Goal: Check status: Check status

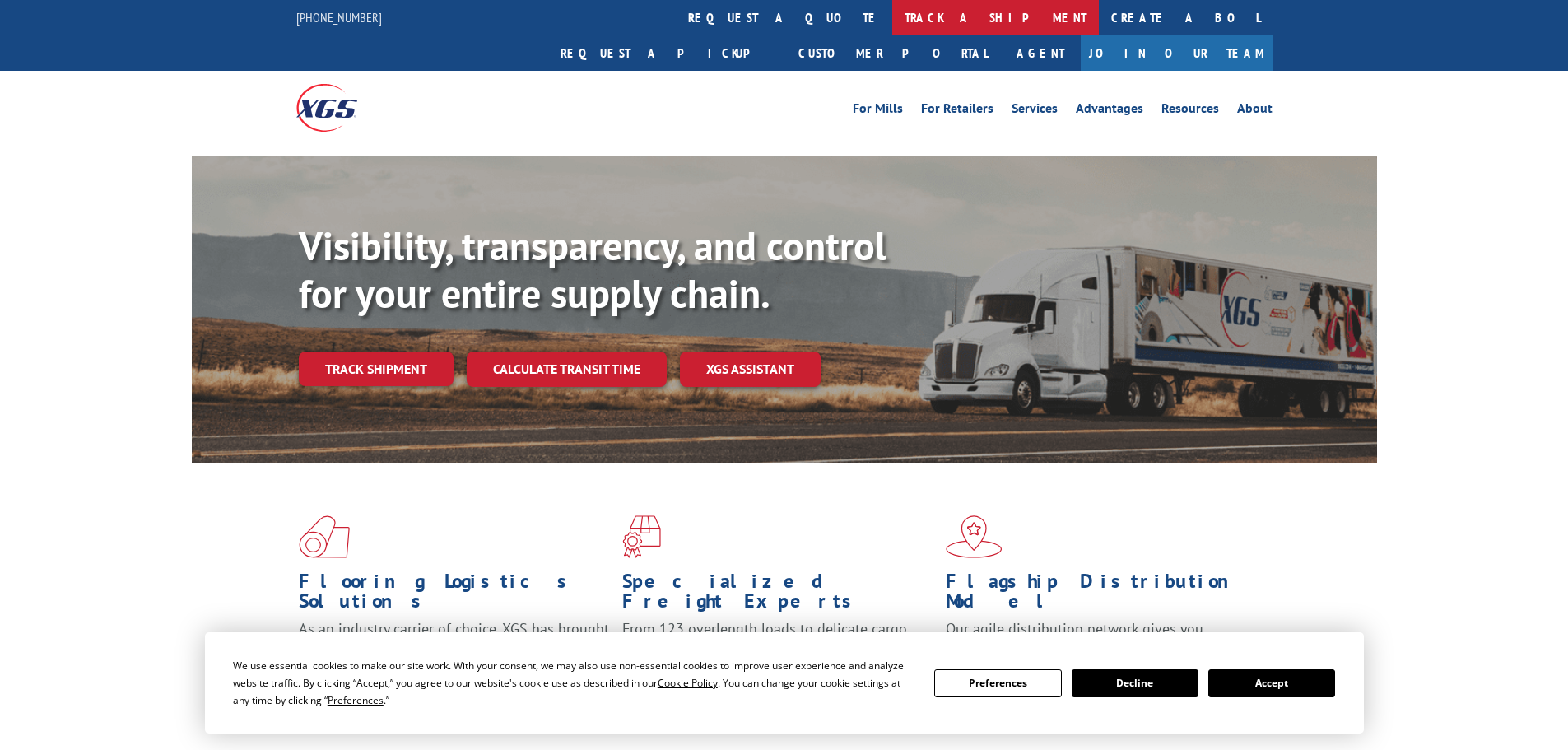
click at [892, 25] on link "track a shipment" at bounding box center [995, 18] width 207 height 35
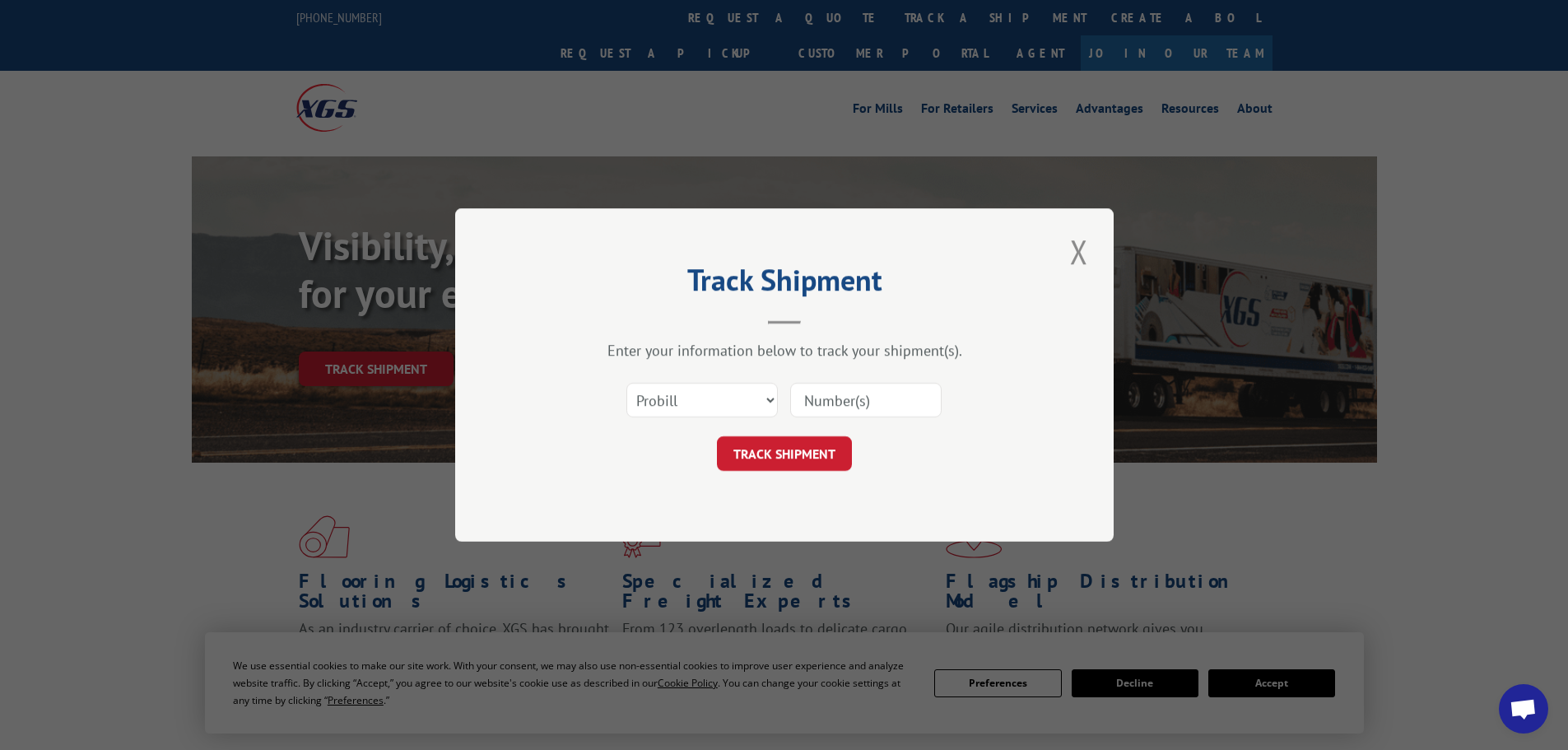
click at [827, 400] on input at bounding box center [865, 400] width 151 height 34
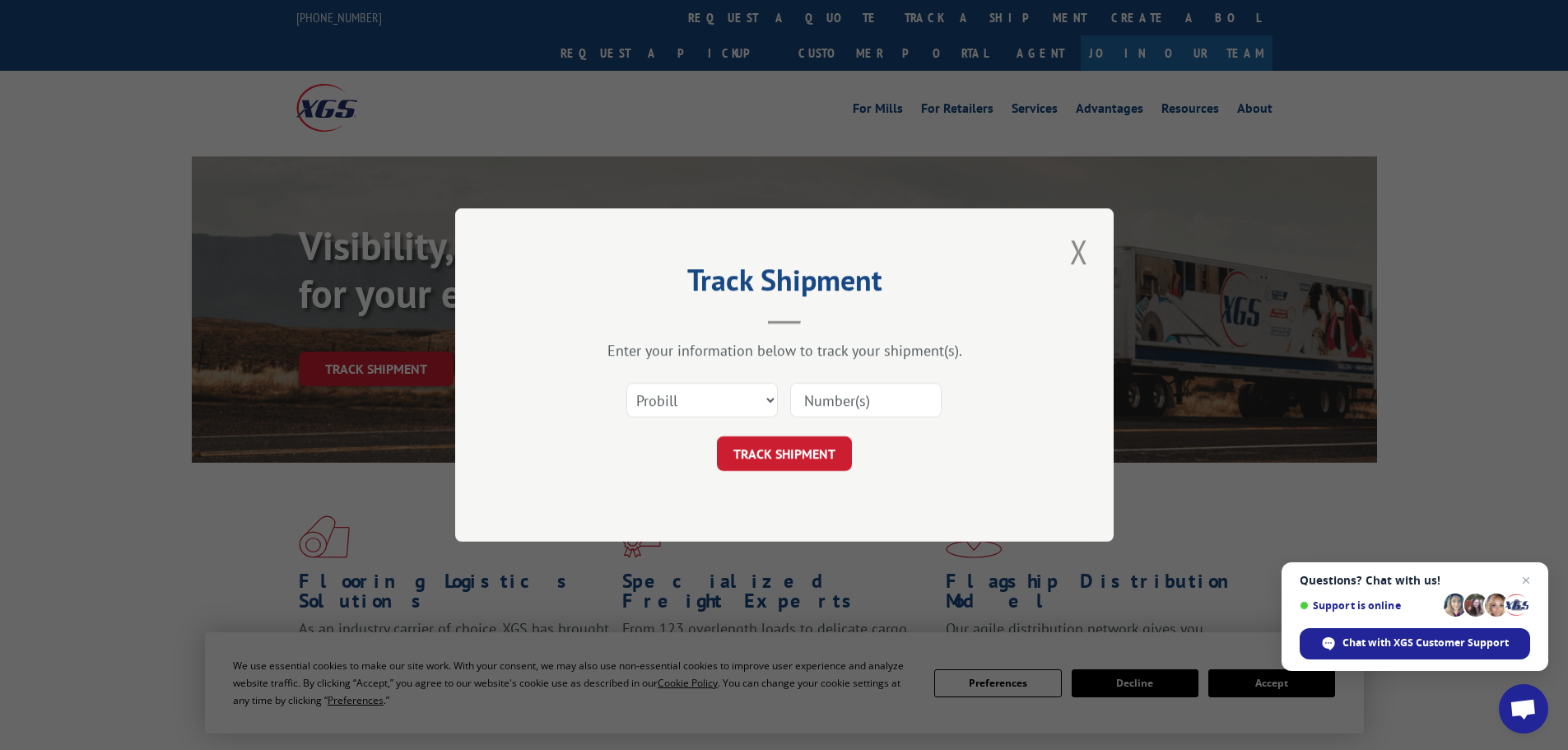
paste input "15472422"
type input "15472422"
click at [800, 445] on button "TRACK SHIPMENT" at bounding box center [784, 452] width 135 height 34
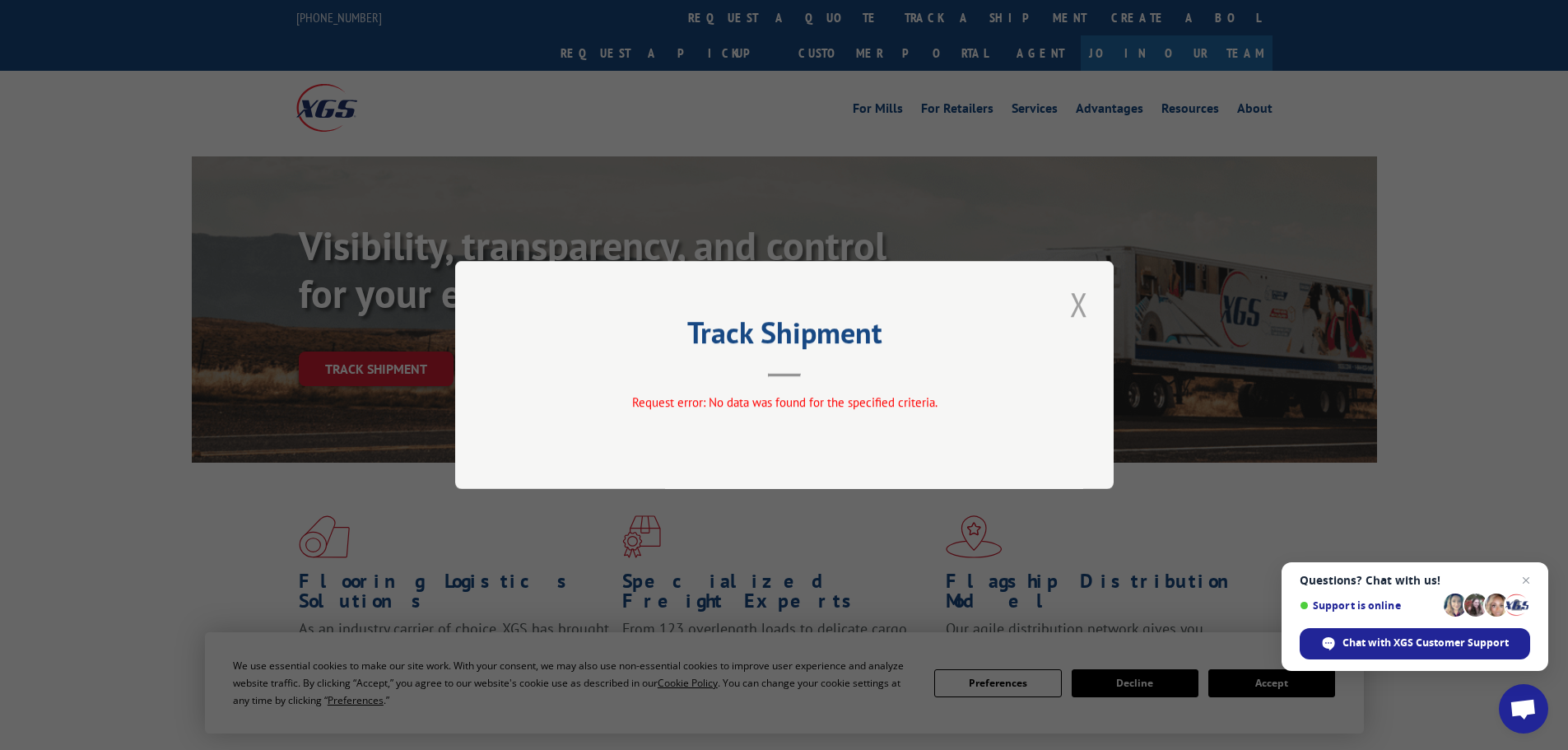
click at [1082, 301] on button "Close modal" at bounding box center [1079, 304] width 28 height 45
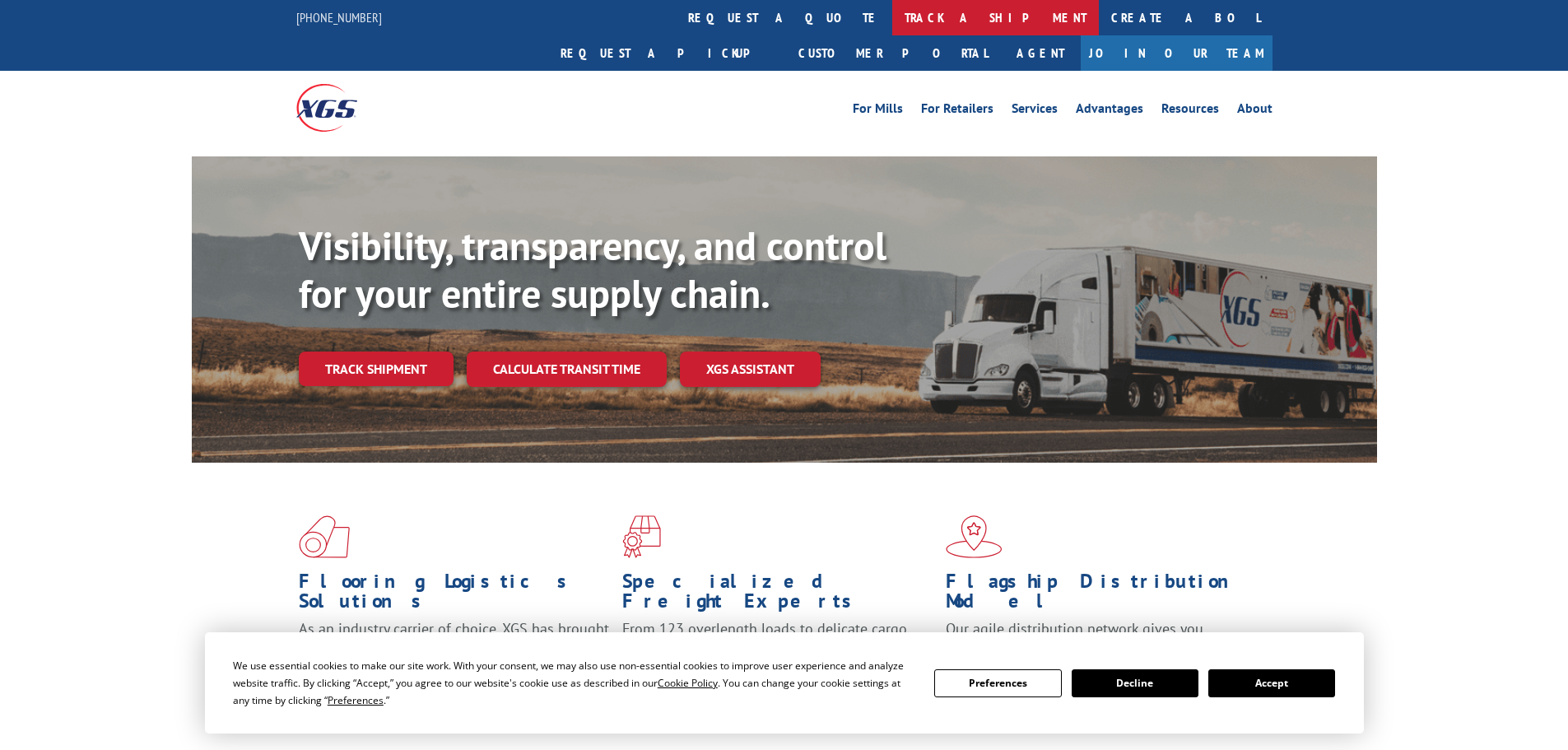
click at [892, 10] on link "track a shipment" at bounding box center [995, 18] width 207 height 35
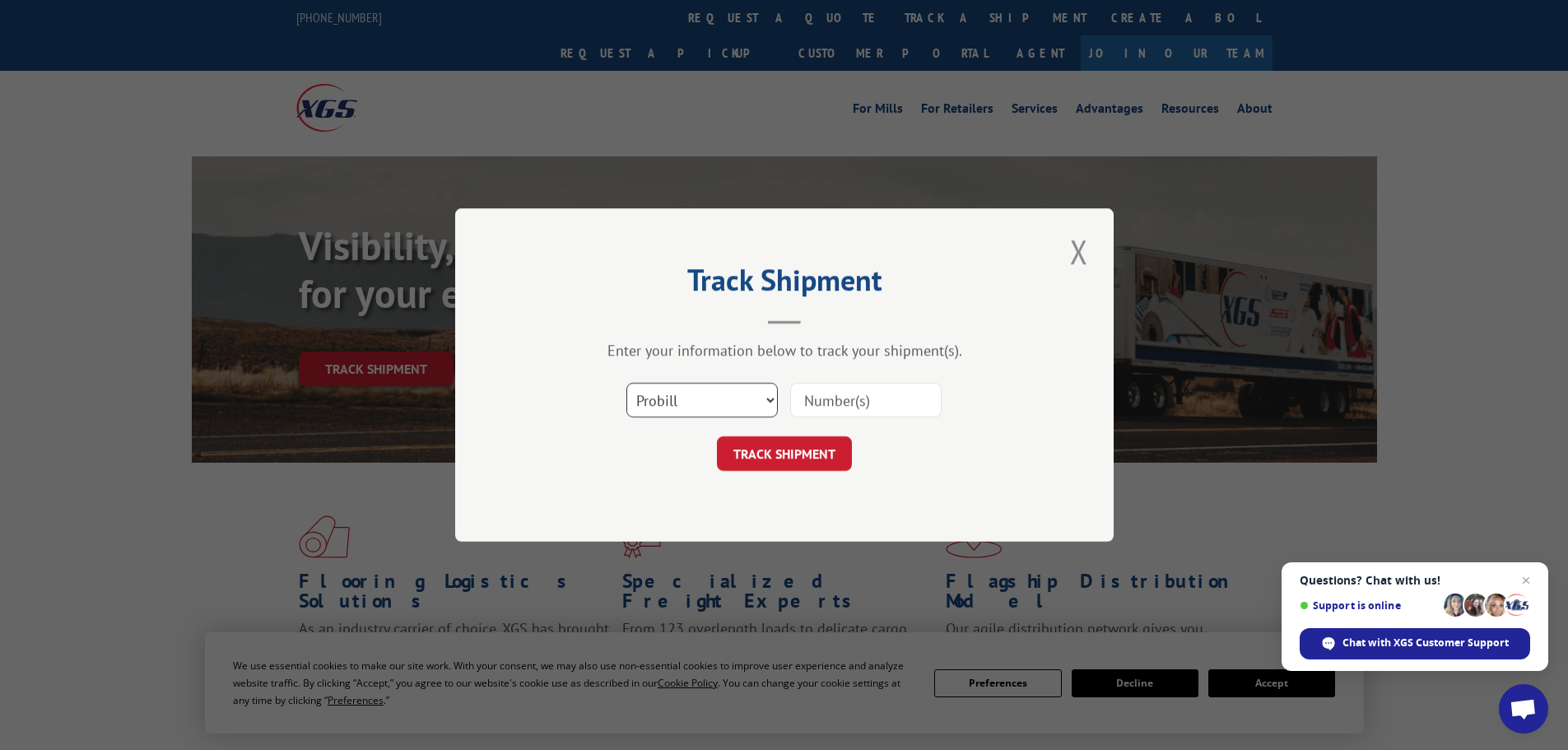
click at [750, 407] on select "Select category... Probill BOL PO" at bounding box center [702, 400] width 151 height 34
select select "bol"
click at [627, 383] on select "Select category... Probill BOL PO" at bounding box center [702, 400] width 151 height 34
click at [848, 406] on input at bounding box center [865, 400] width 151 height 34
paste input "15472422"
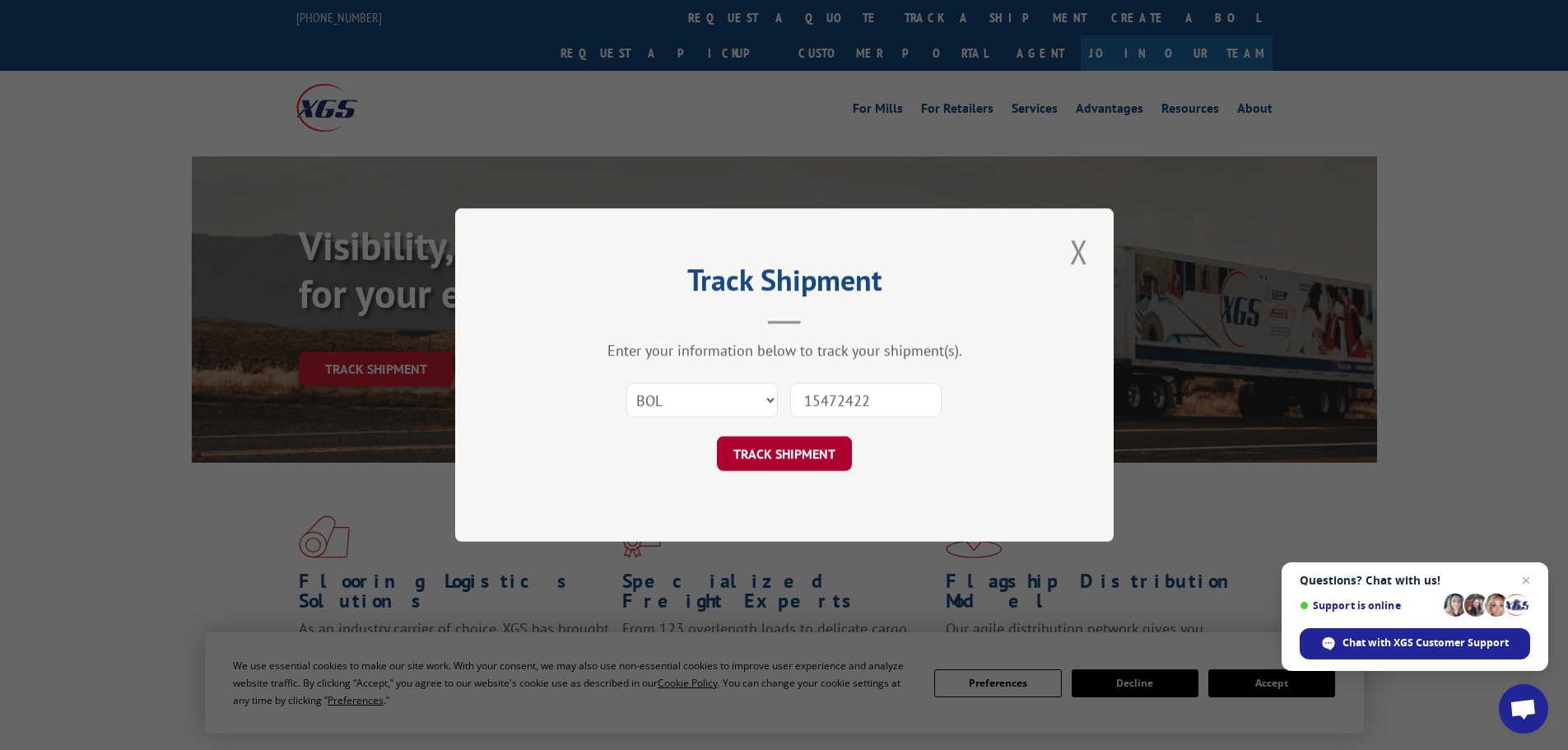
type input "15472422"
click at [782, 451] on button "TRACK SHIPMENT" at bounding box center [784, 452] width 135 height 34
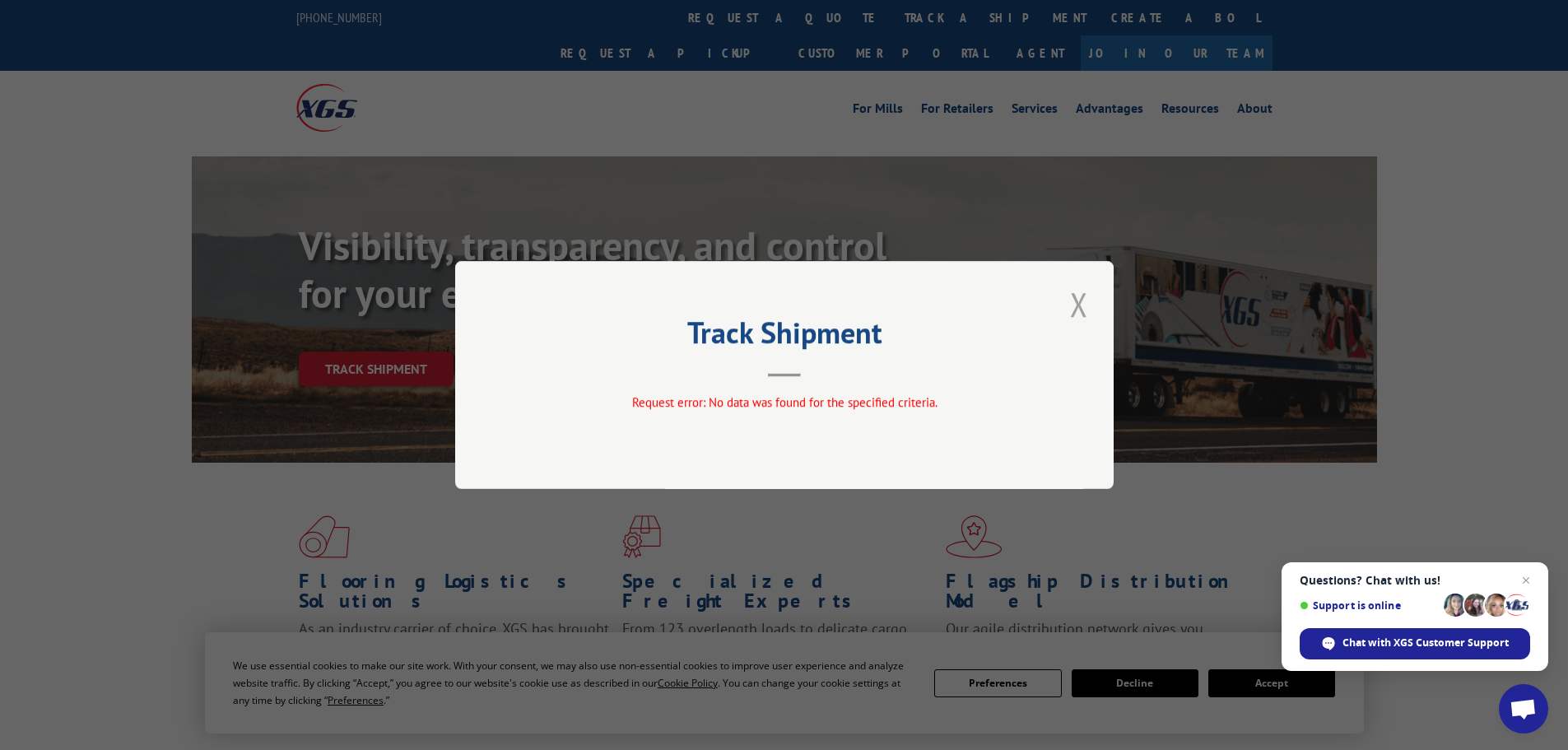
click at [1079, 305] on button "Close modal" at bounding box center [1079, 304] width 28 height 45
